Goal: Feedback & Contribution: Submit feedback/report problem

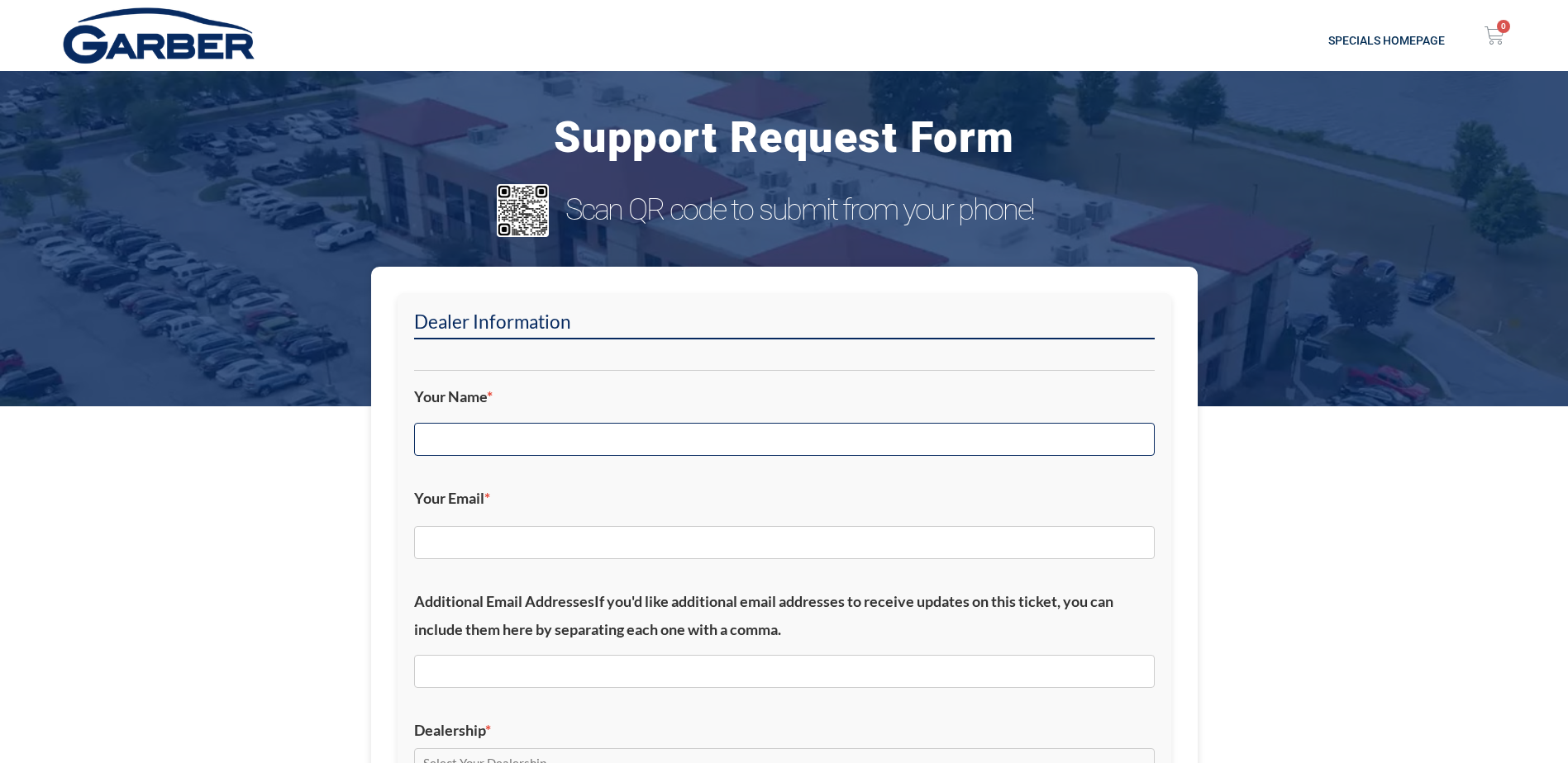
click at [632, 448] on input "Your Name *" at bounding box center [784, 439] width 741 height 33
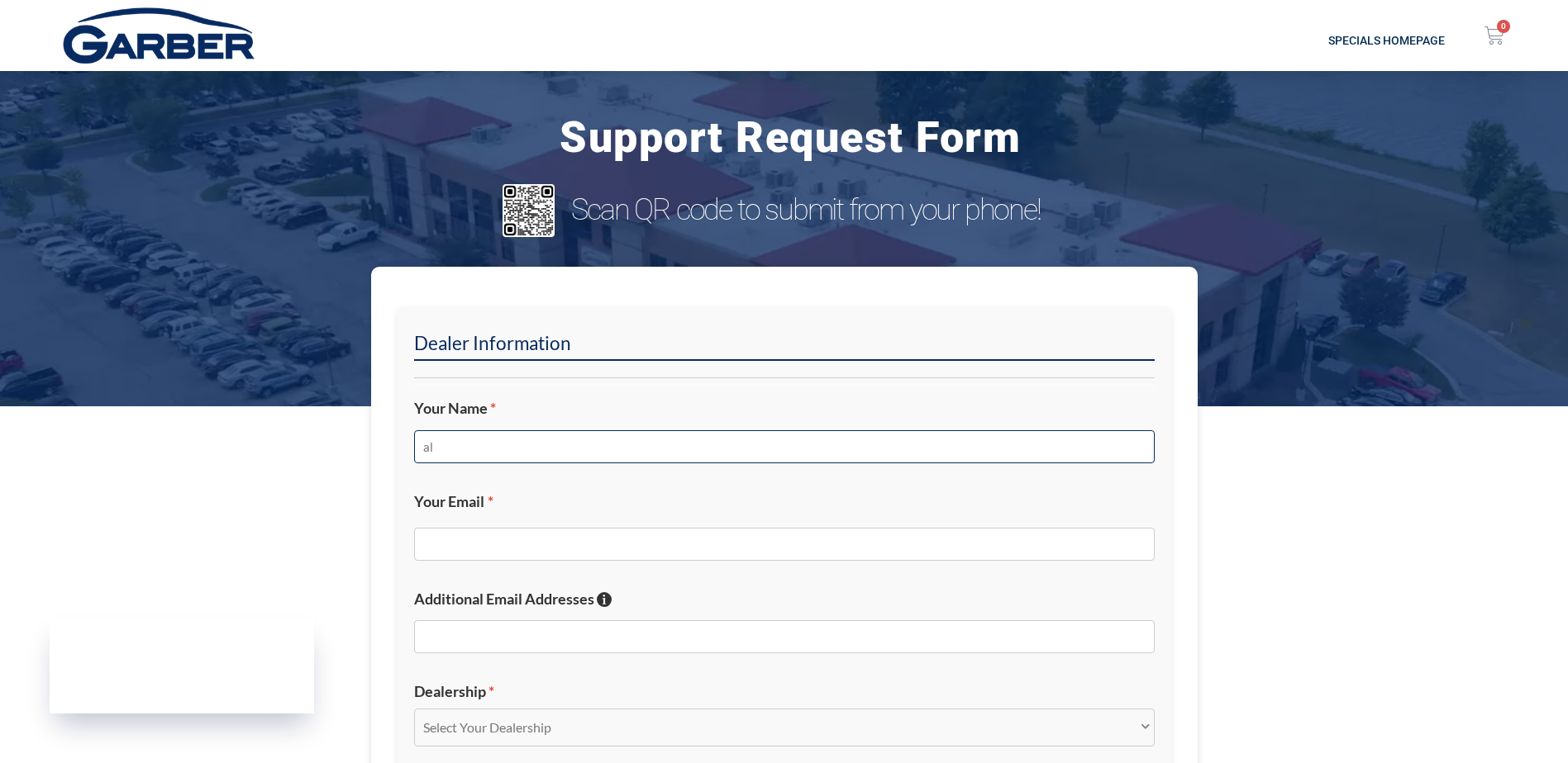
type input "a"
type input "[PERSON_NAME]"
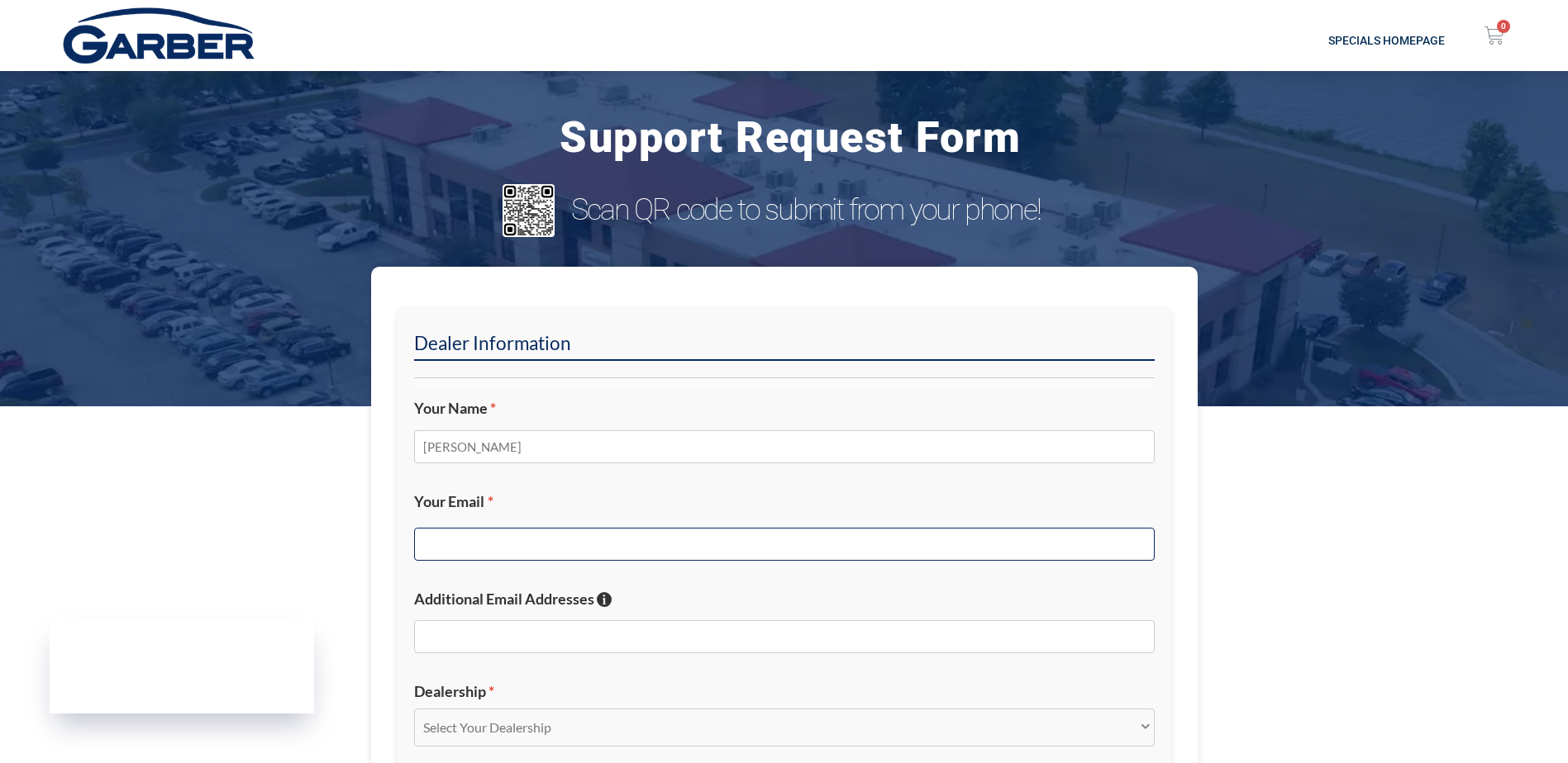
click at [581, 544] on input "Your Email *" at bounding box center [784, 544] width 741 height 33
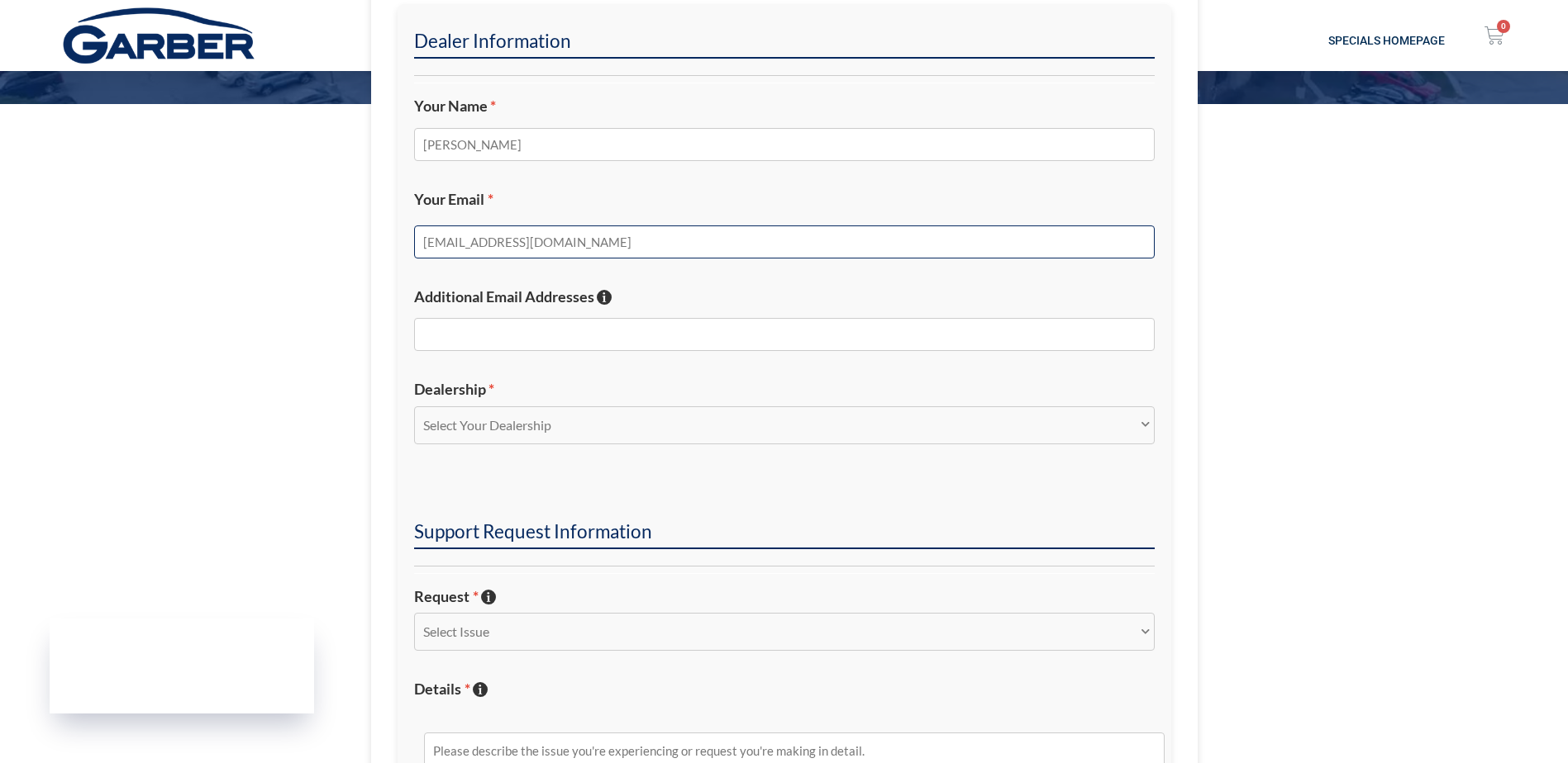
scroll to position [331, 0]
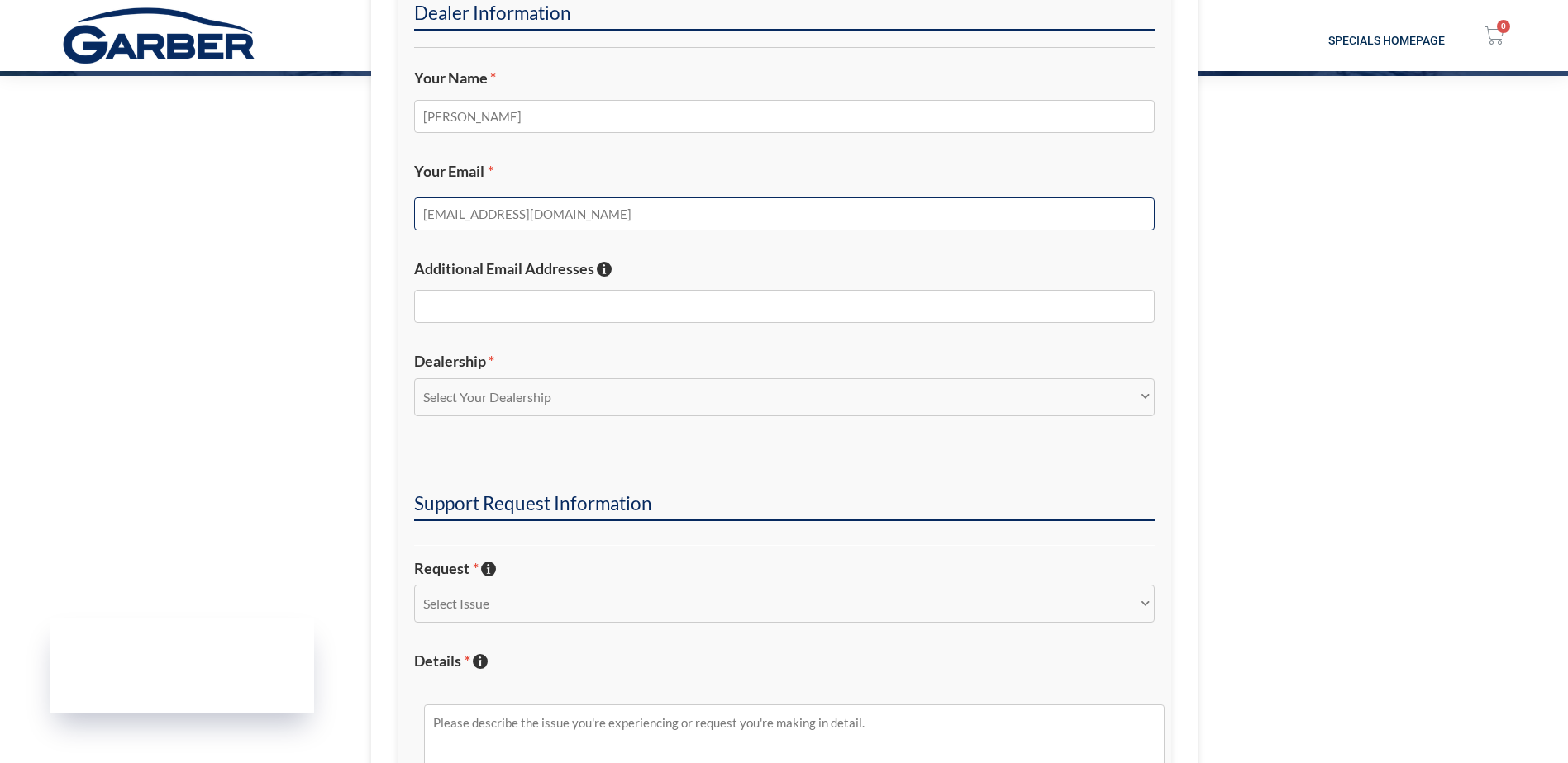
type input "[EMAIL_ADDRESS][DOMAIN_NAME]"
click at [1135, 398] on select "Select Your Dealership Acura of Rochester Delray Buick GMC [PERSON_NAME] Automa…" at bounding box center [784, 397] width 741 height 38
select select "[PERSON_NAME] Buick"
click at [414, 379] on select "Select Your Dealership Acura of Rochester Delray Buick GMC [PERSON_NAME] Automa…" at bounding box center [784, 397] width 741 height 38
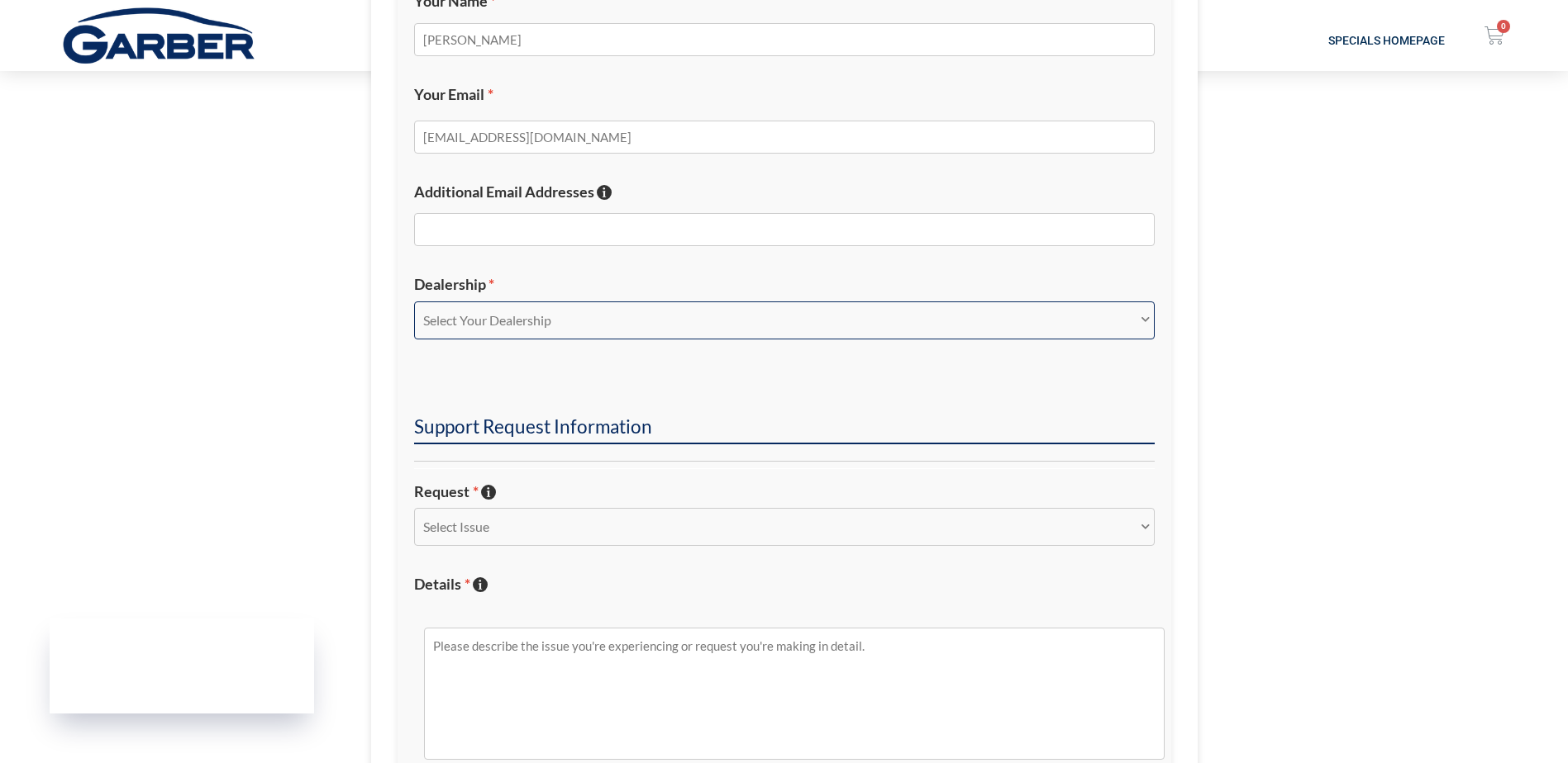
scroll to position [495, 0]
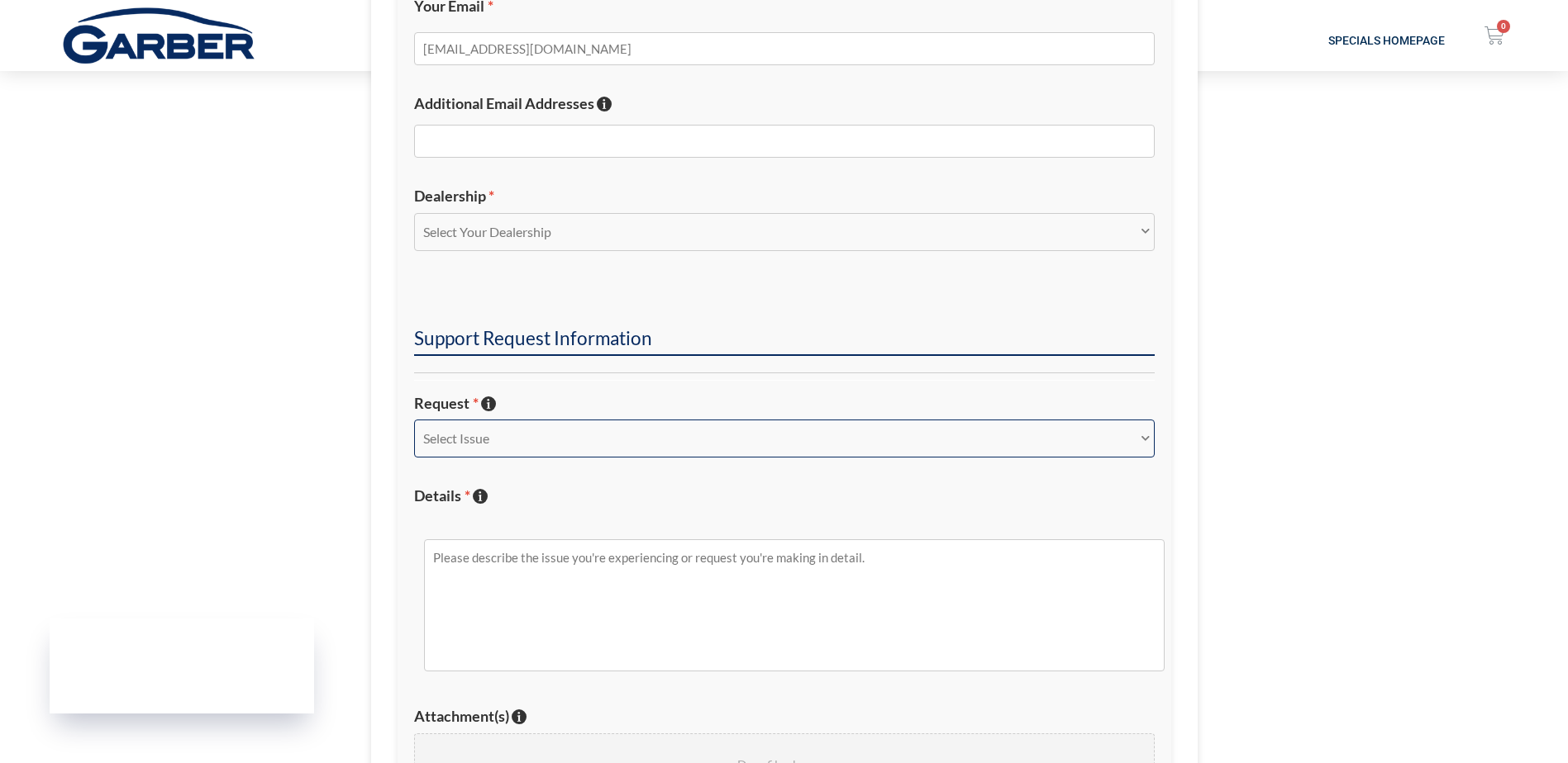
click at [1108, 437] on select "Select Issue New Inquiry/Request Inventory Management Inventory Feed Website Fu…" at bounding box center [784, 438] width 741 height 38
select select "Technical Issue"
click at [414, 420] on select "Select Issue New Inquiry/Request Inventory Management Inventory Feed Website Fu…" at bounding box center [784, 438] width 741 height 38
click at [497, 559] on textarea "Details * Describe the issue with specific details if possible!" at bounding box center [795, 605] width 741 height 132
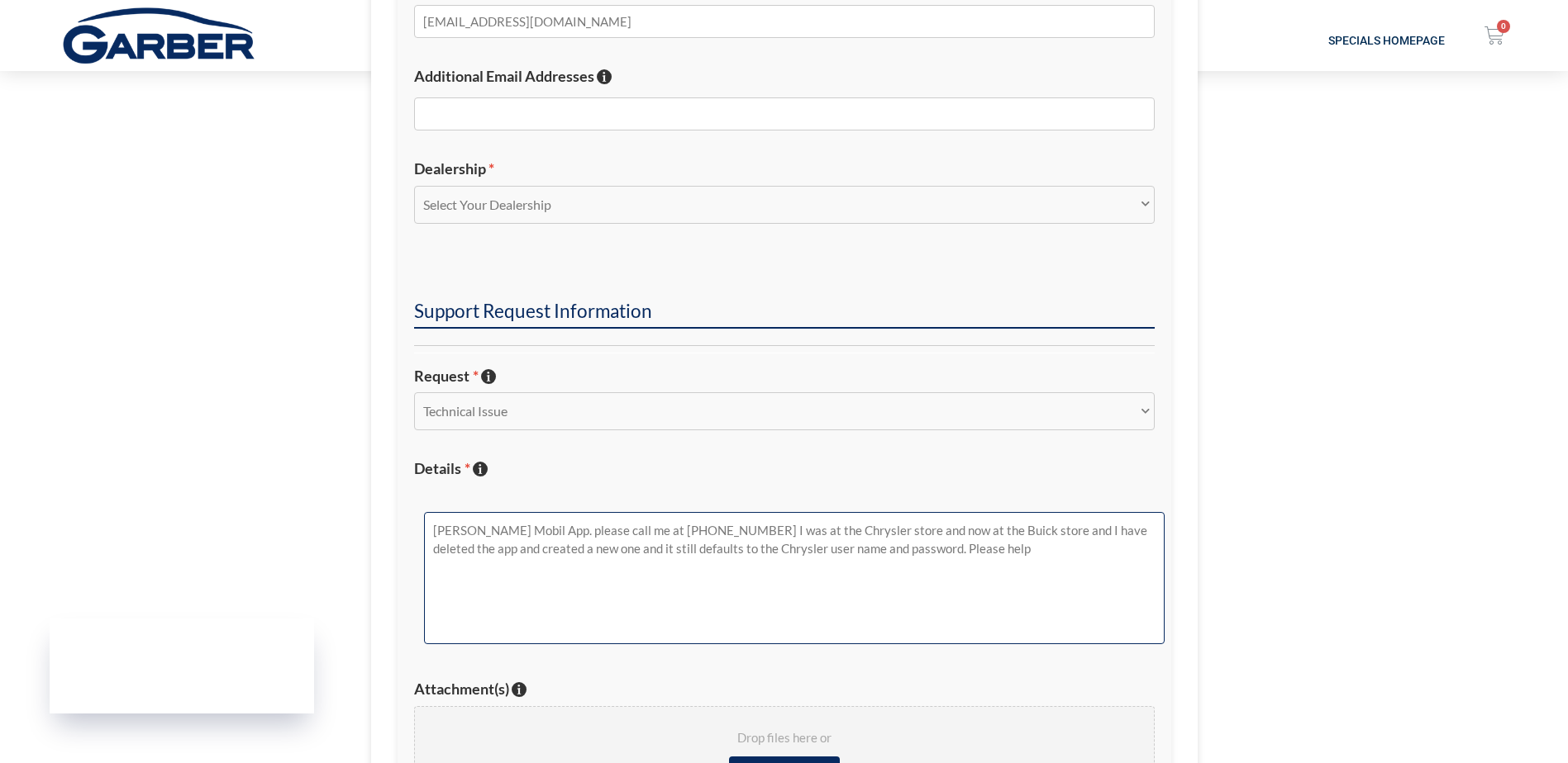
scroll to position [744, 0]
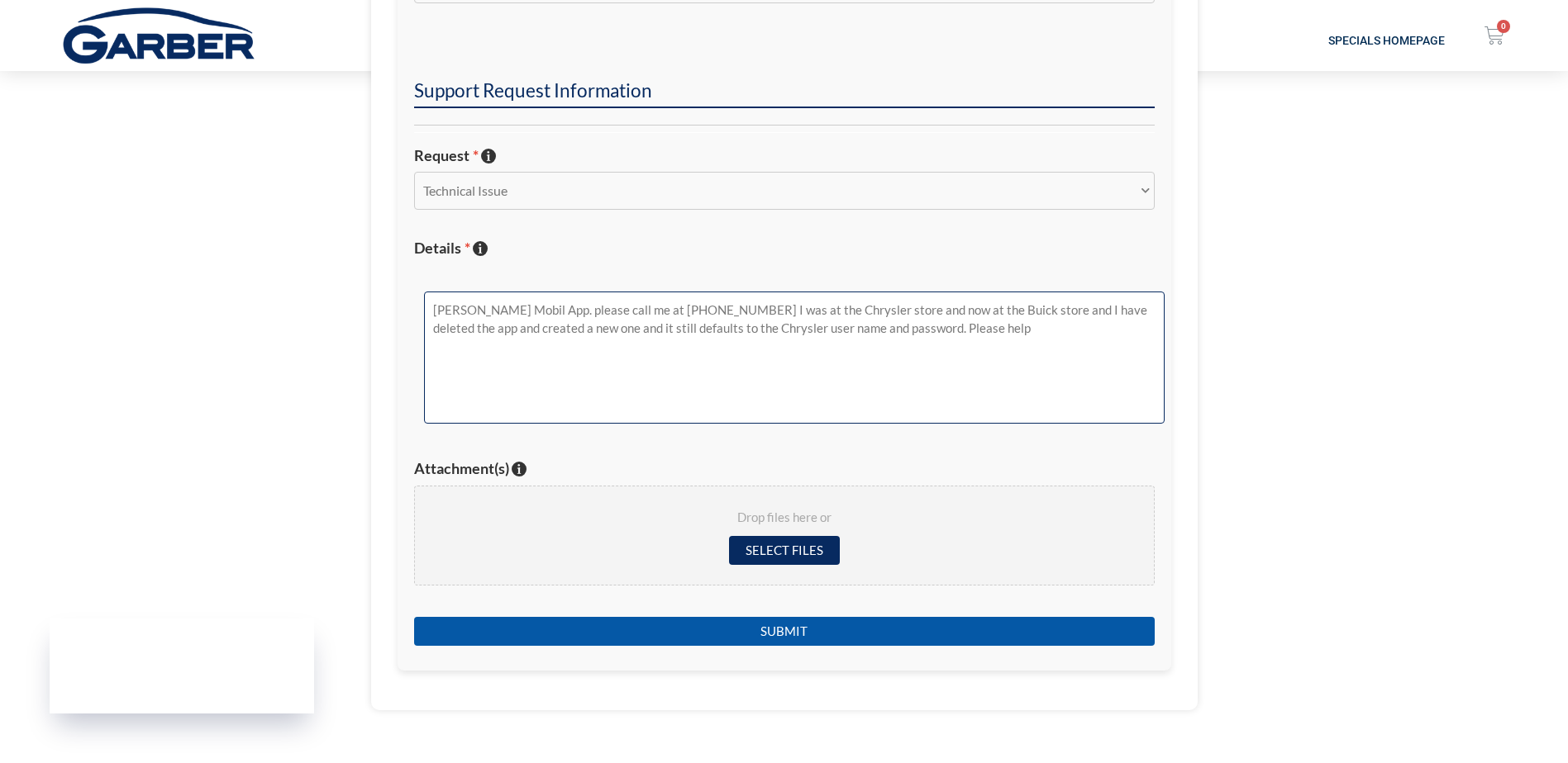
type textarea "[PERSON_NAME] Mobil App. please call me at [PHONE_NUMBER] I was at the Chrysler…"
click at [810, 624] on input "Submit" at bounding box center [784, 632] width 741 height 29
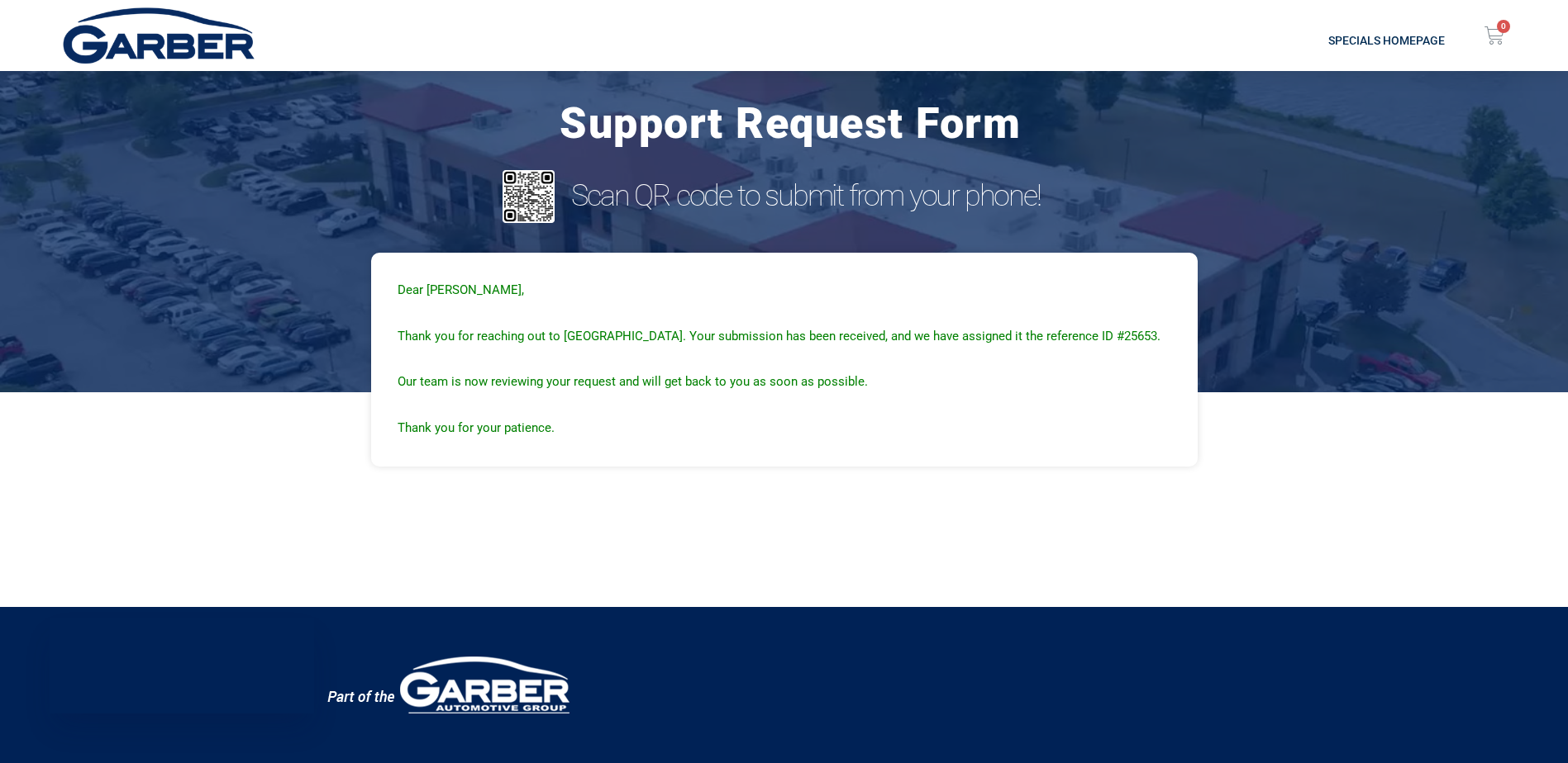
scroll to position [0, 0]
